Goal: Task Accomplishment & Management: Manage account settings

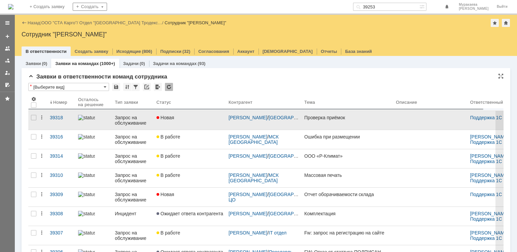
click at [136, 118] on div "Запрос на обслуживание" at bounding box center [133, 120] width 36 height 11
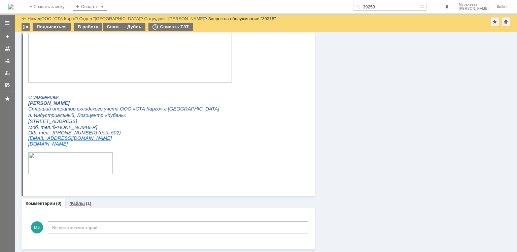
click at [77, 204] on link "Файлы" at bounding box center [76, 203] width 15 height 5
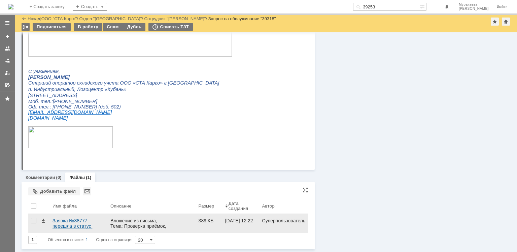
click at [84, 220] on div "Заявка №38777 перешла в статус «Закрыта».eml" at bounding box center [79, 223] width 53 height 11
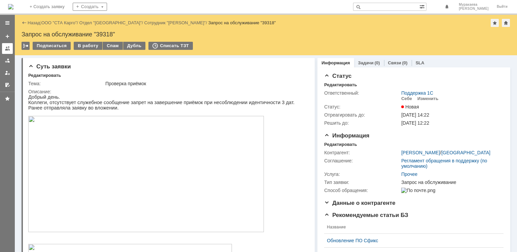
click at [10, 49] on div at bounding box center [7, 48] width 5 height 5
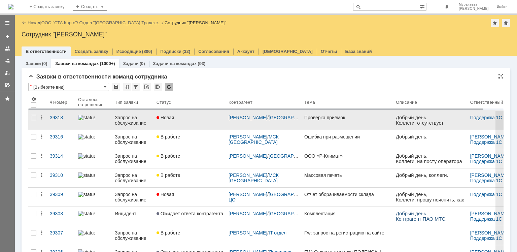
click at [181, 125] on link "Новая" at bounding box center [190, 120] width 72 height 19
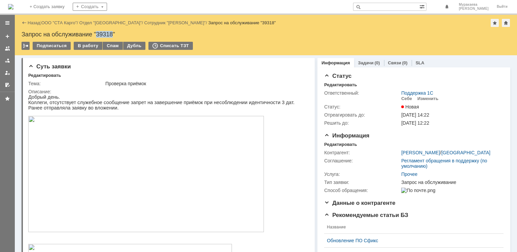
drag, startPoint x: 114, startPoint y: 35, endPoint x: 97, endPoint y: 36, distance: 16.6
click at [97, 36] on div "Запрос на обслуживание "39318"" at bounding box center [266, 34] width 489 height 7
copy div "39318"
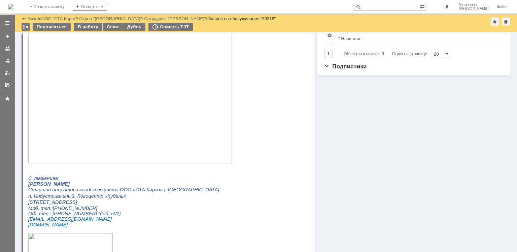
scroll to position [301, 0]
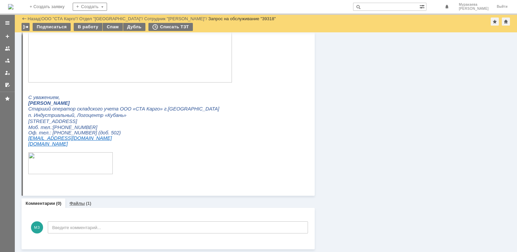
click at [70, 203] on link "Файлы" at bounding box center [76, 203] width 15 height 5
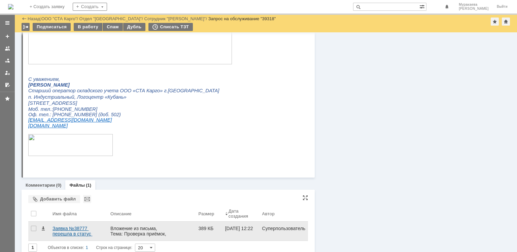
scroll to position [327, 0]
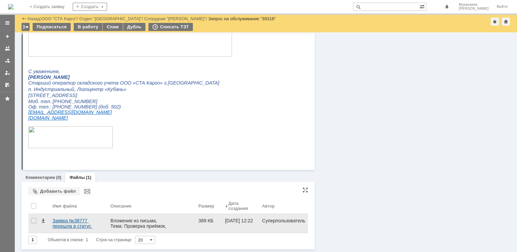
click at [73, 222] on div "Заявка №38777 перешла в статус «Закрыта».eml" at bounding box center [79, 223] width 53 height 11
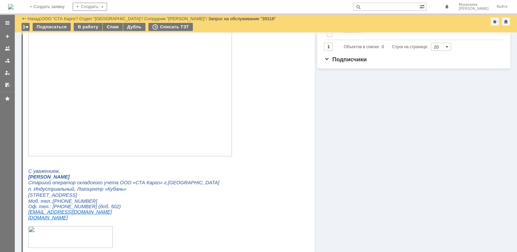
scroll to position [125, 0]
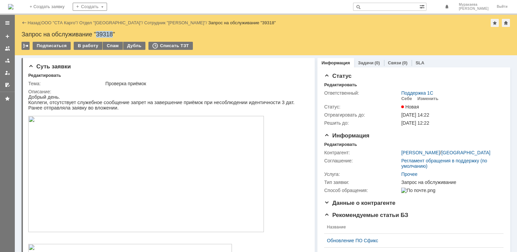
drag, startPoint x: 114, startPoint y: 34, endPoint x: 97, endPoint y: 34, distance: 16.8
click at [97, 34] on div "Запрос на обслуживание "39318"" at bounding box center [266, 34] width 489 height 7
